Goal: Task Accomplishment & Management: Complete application form

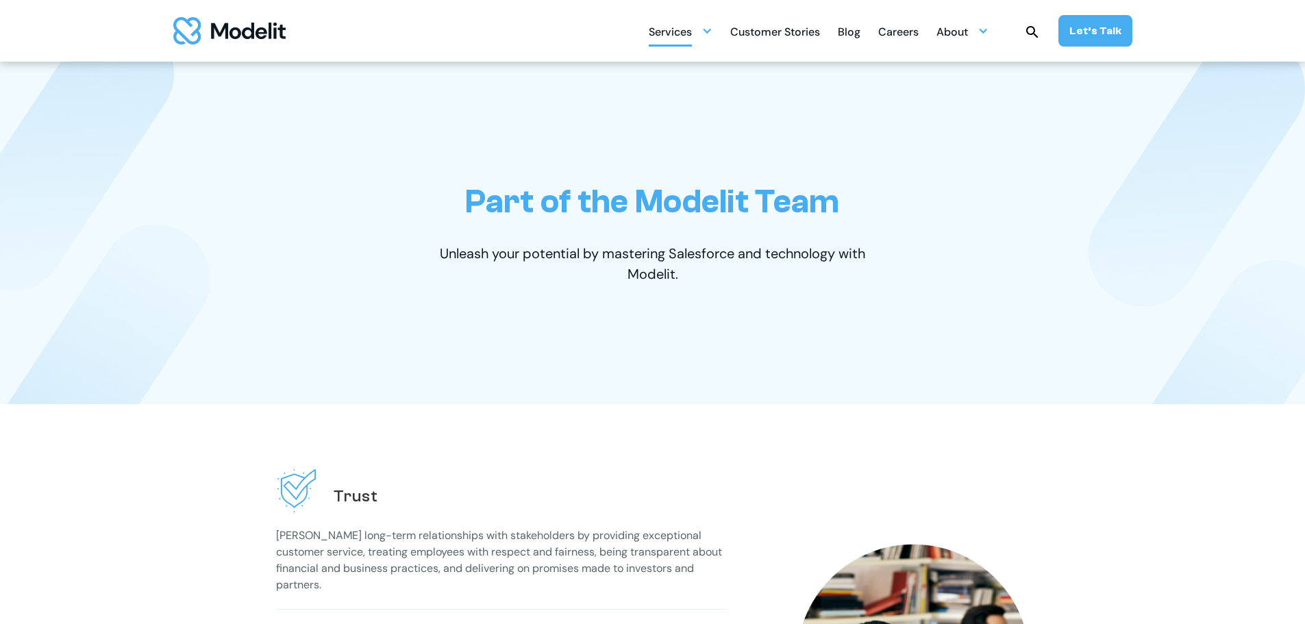
click at [712, 35] on div at bounding box center [706, 30] width 11 height 11
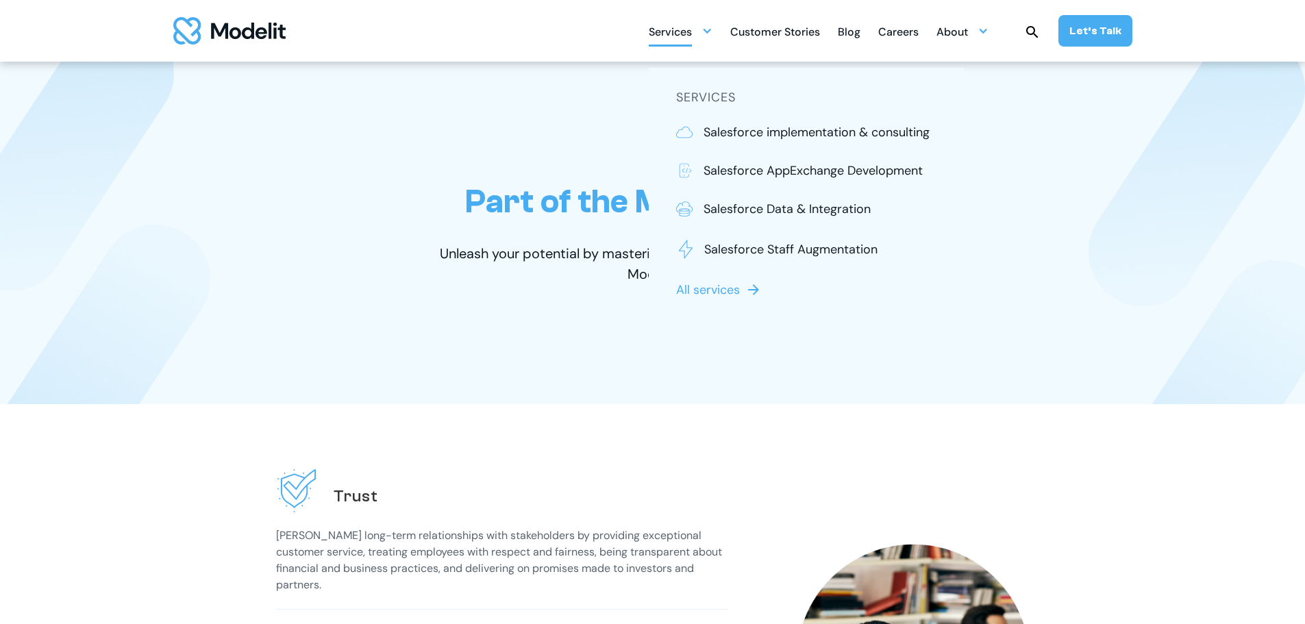
click at [796, 30] on div "Customer Stories" at bounding box center [775, 33] width 90 height 27
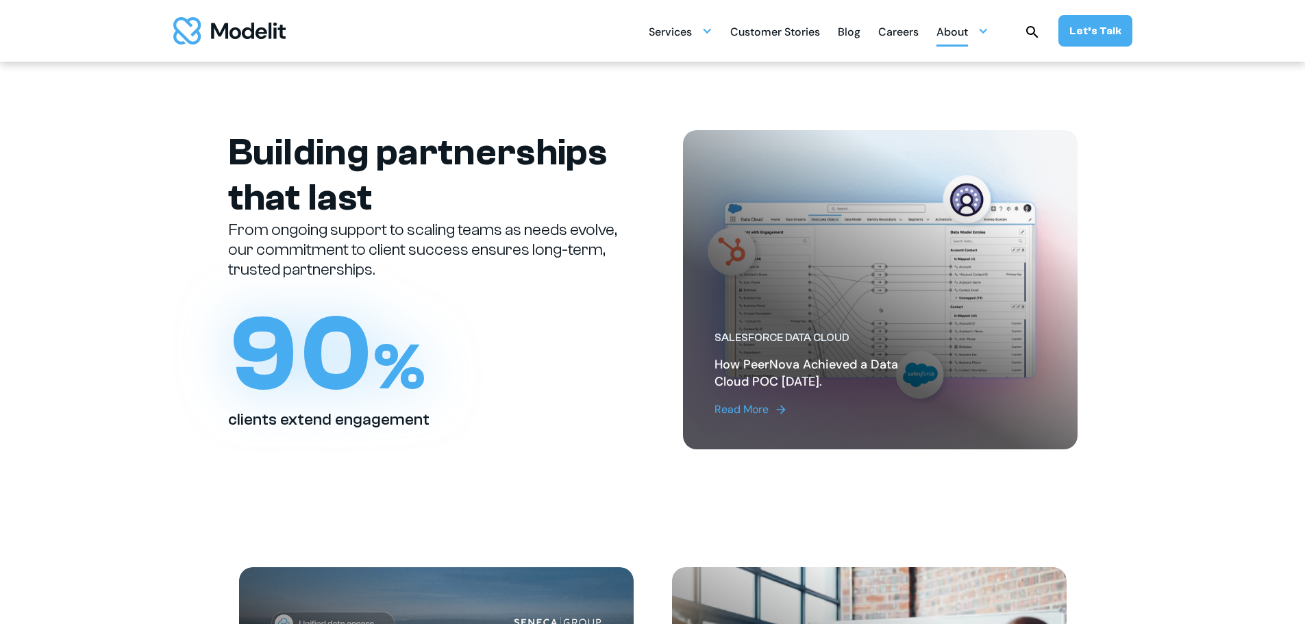
click at [966, 34] on div "About" at bounding box center [952, 33] width 32 height 27
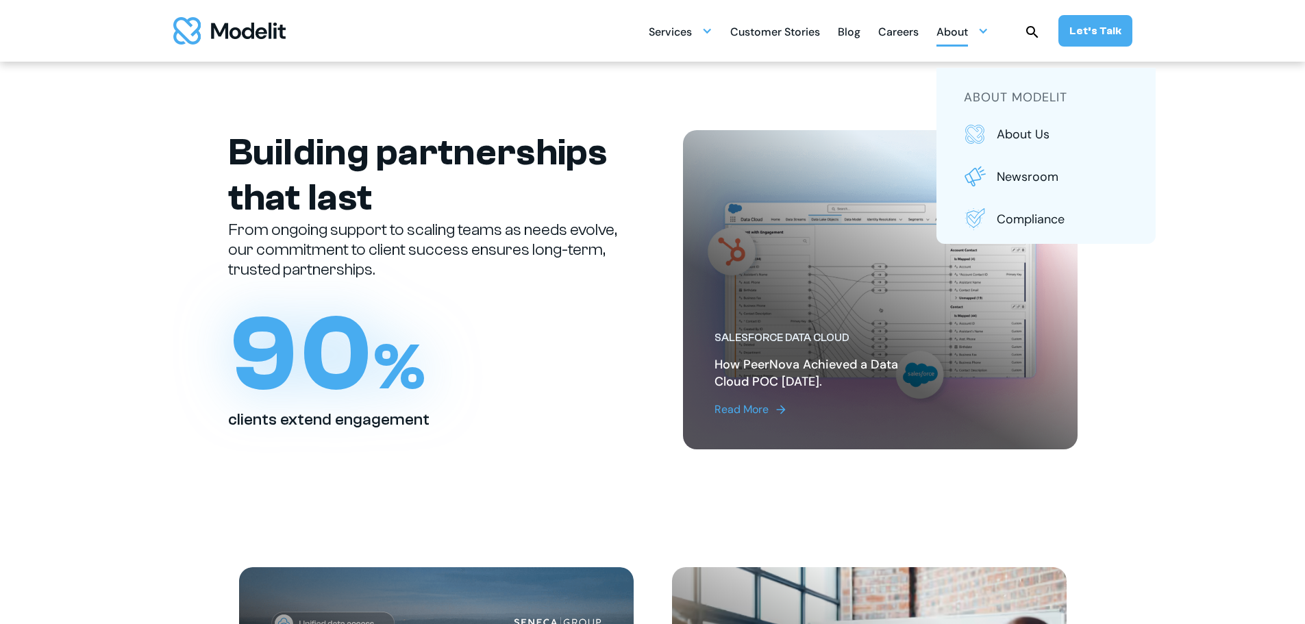
click at [899, 45] on div "Careers" at bounding box center [898, 33] width 40 height 27
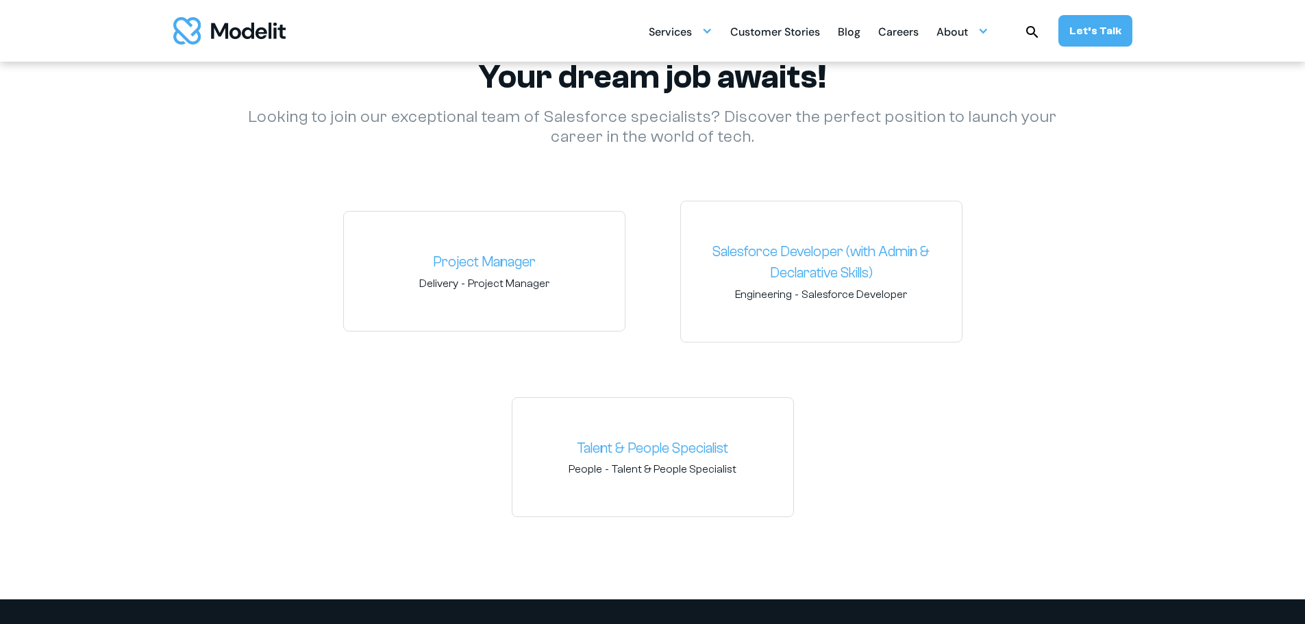
scroll to position [2055, 0]
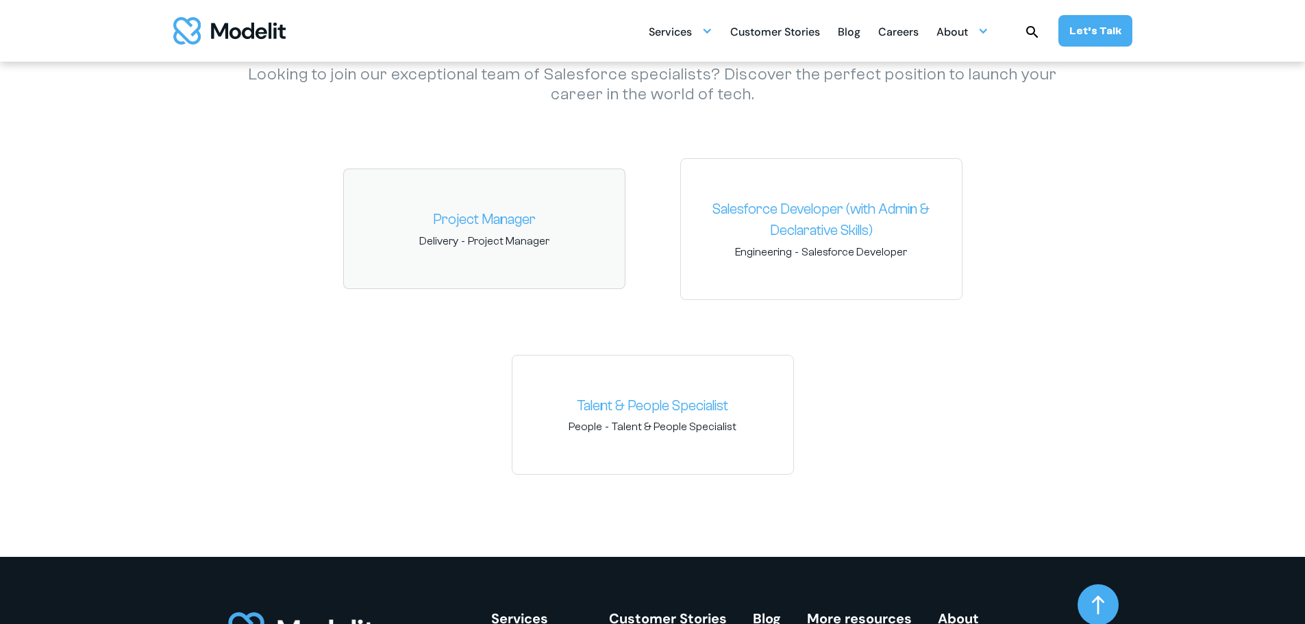
click at [492, 216] on link "Project Manager" at bounding box center [484, 220] width 259 height 22
